Goal: Transaction & Acquisition: Book appointment/travel/reservation

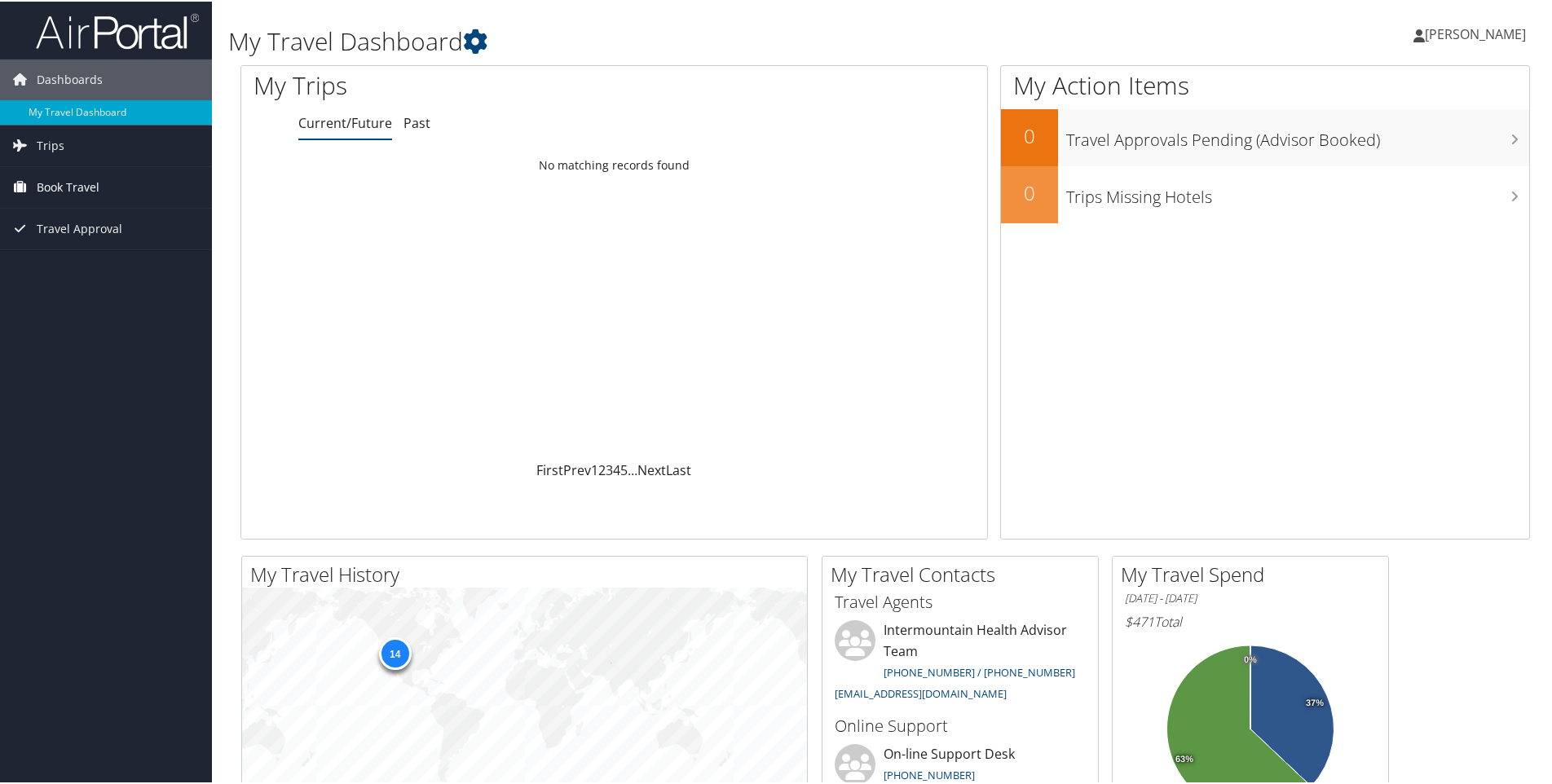
click at [57, 195] on span "Book Travel" at bounding box center [68, 186] width 63 height 41
click at [65, 263] on link "Book/Manage Online Trips" at bounding box center [105, 267] width 212 height 24
